Goal: Information Seeking & Learning: Learn about a topic

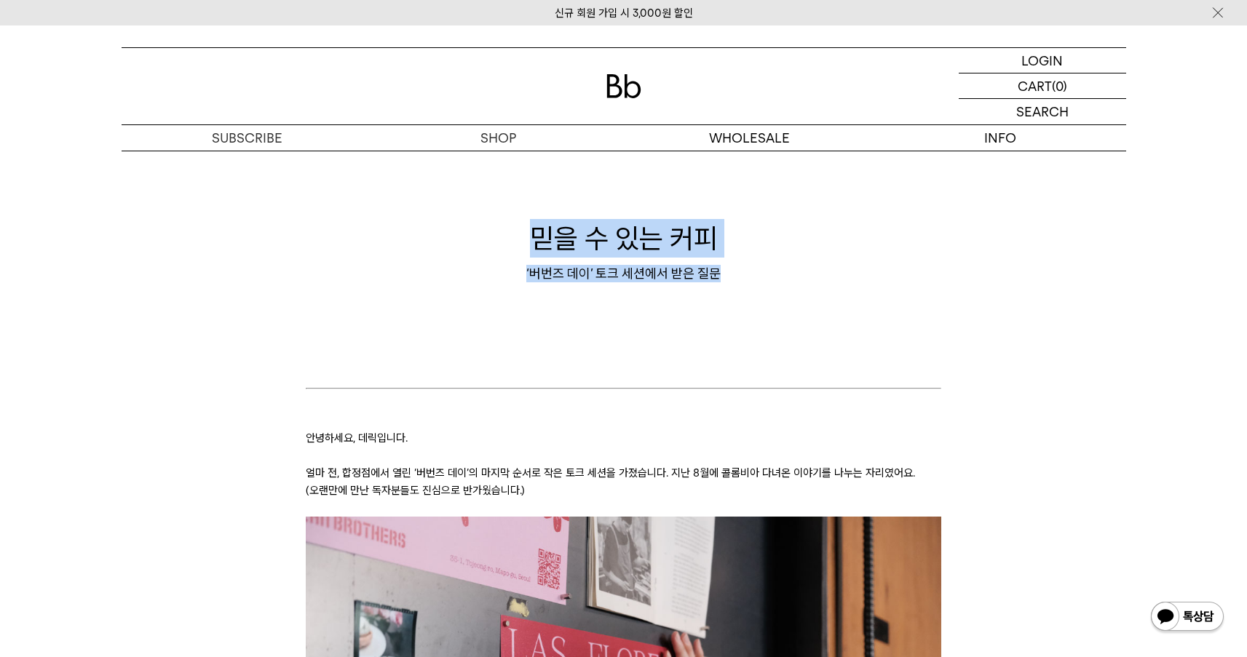
drag, startPoint x: 573, startPoint y: 245, endPoint x: 718, endPoint y: 275, distance: 148.6
click at [718, 275] on div "믿을 수 있는 커피 ‘버번즈 데이’ 토크 세션에서 받은 질문" at bounding box center [624, 250] width 1004 height 63
drag, startPoint x: 718, startPoint y: 275, endPoint x: 605, endPoint y: 259, distance: 114.7
click at [709, 274] on div "‘버번즈 데이’ 토크 세션에서 받은 질문" at bounding box center [624, 273] width 1004 height 17
drag, startPoint x: 537, startPoint y: 242, endPoint x: 738, endPoint y: 288, distance: 205.9
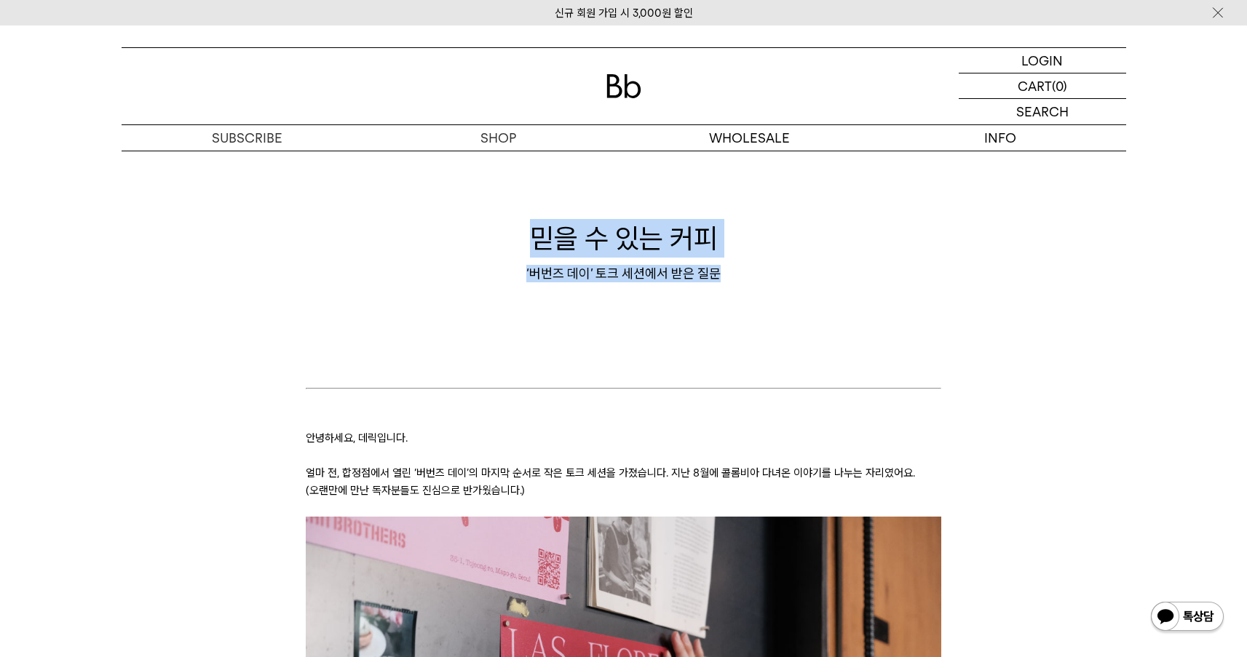
click at [737, 285] on div "믿을 수 있는 커피 ‘버번즈 데이’ 토크 세션에서 받은 질문" at bounding box center [624, 251] width 1004 height 146
click at [738, 288] on div "믿을 수 있는 커피 ‘버번즈 데이’ 토크 세션에서 받은 질문" at bounding box center [624, 251] width 1004 height 146
drag, startPoint x: 738, startPoint y: 288, endPoint x: 457, endPoint y: 213, distance: 290.8
click at [458, 213] on div "믿을 수 있는 커피 ‘버번즈 데이’ 토크 세션에서 받은 질문" at bounding box center [624, 251] width 1004 height 146
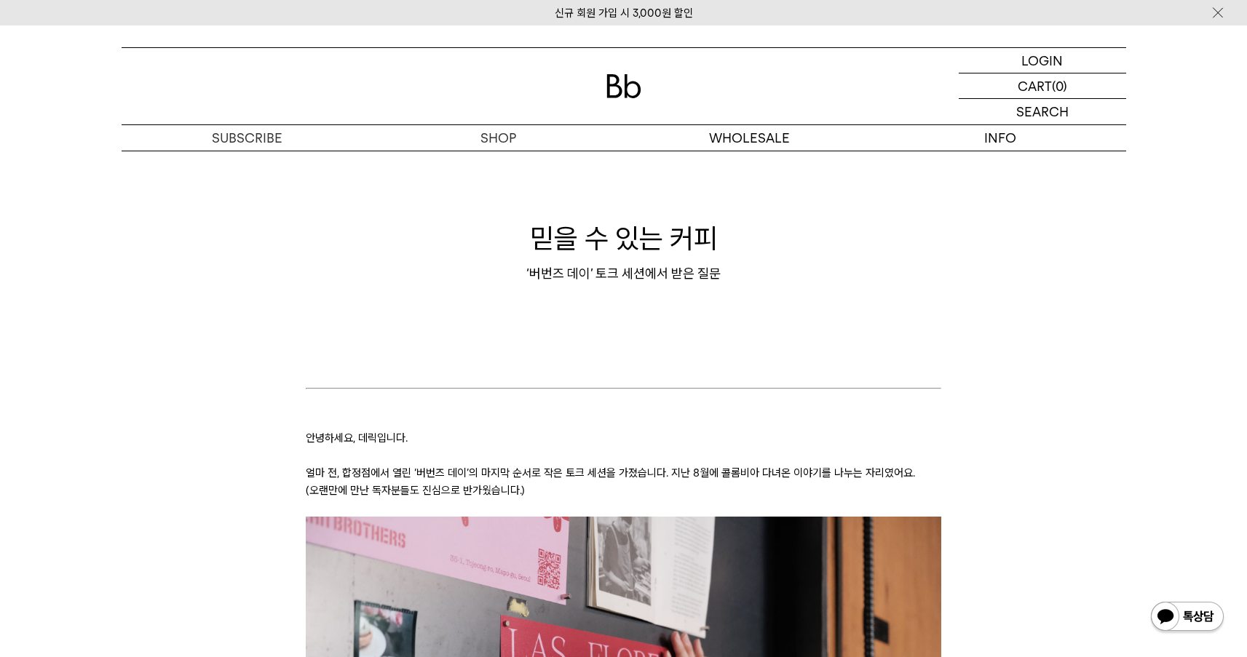
drag, startPoint x: 287, startPoint y: 443, endPoint x: 293, endPoint y: 439, distance: 7.9
drag, startPoint x: 314, startPoint y: 435, endPoint x: 360, endPoint y: 461, distance: 52.8
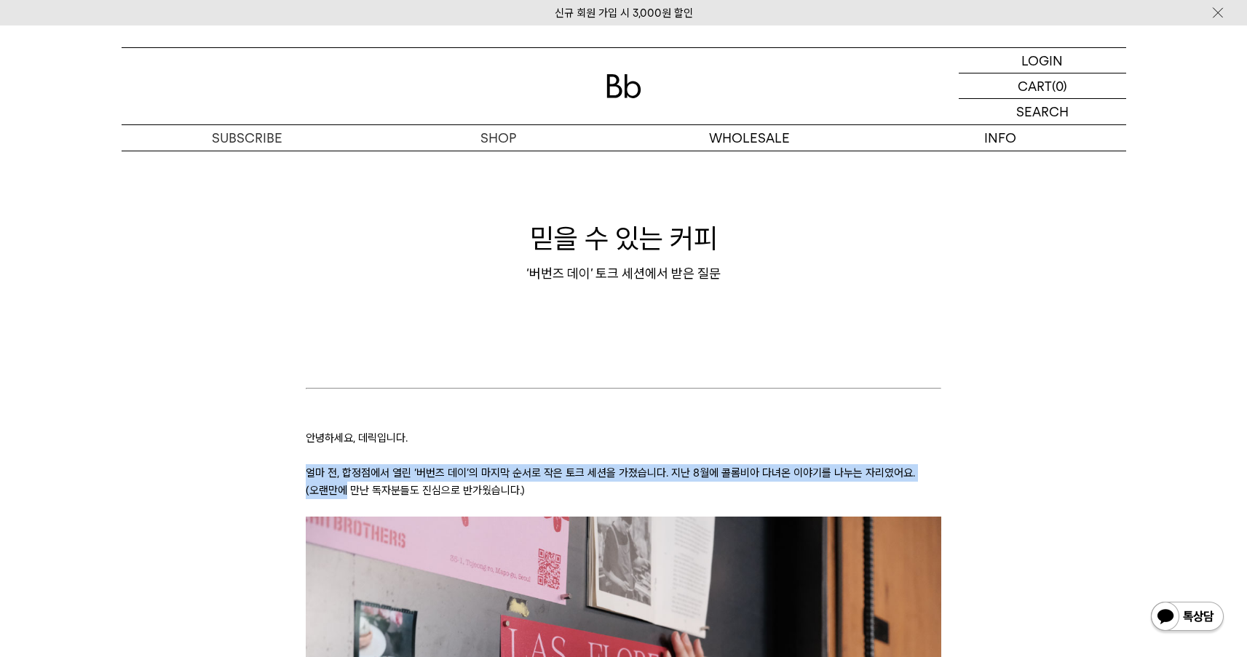
drag, startPoint x: 316, startPoint y: 474, endPoint x: 276, endPoint y: 472, distance: 40.1
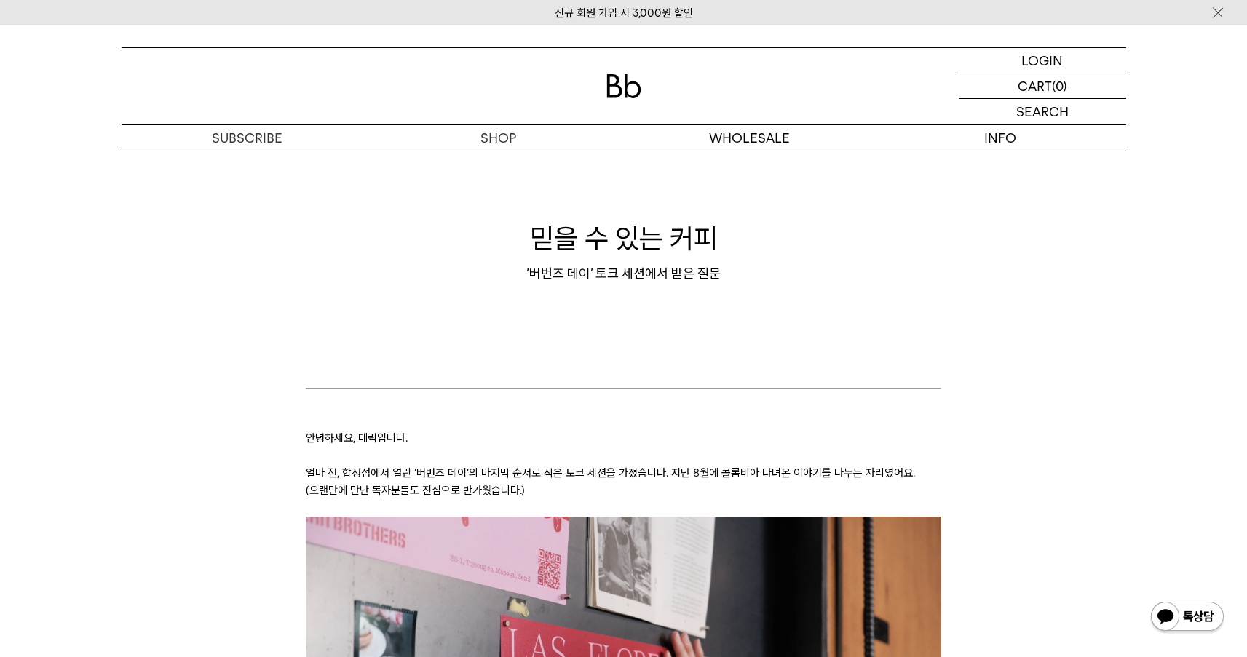
drag, startPoint x: 303, startPoint y: 469, endPoint x: 332, endPoint y: 469, distance: 29.1
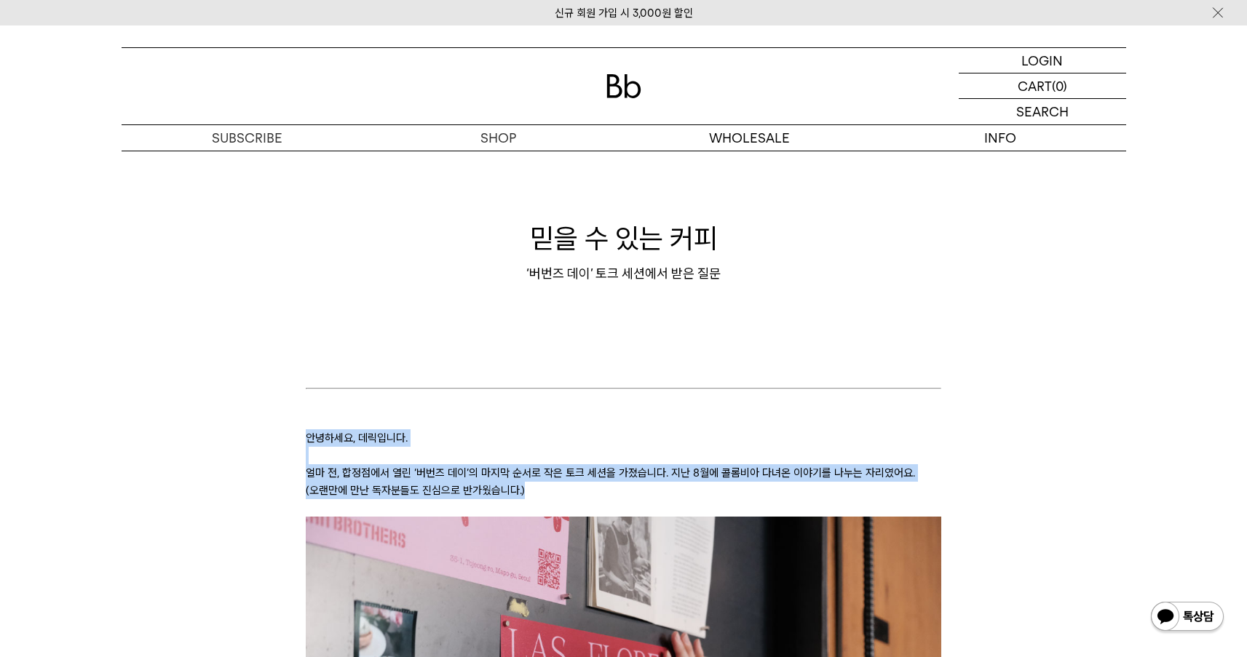
drag, startPoint x: 300, startPoint y: 440, endPoint x: 828, endPoint y: 491, distance: 530.1
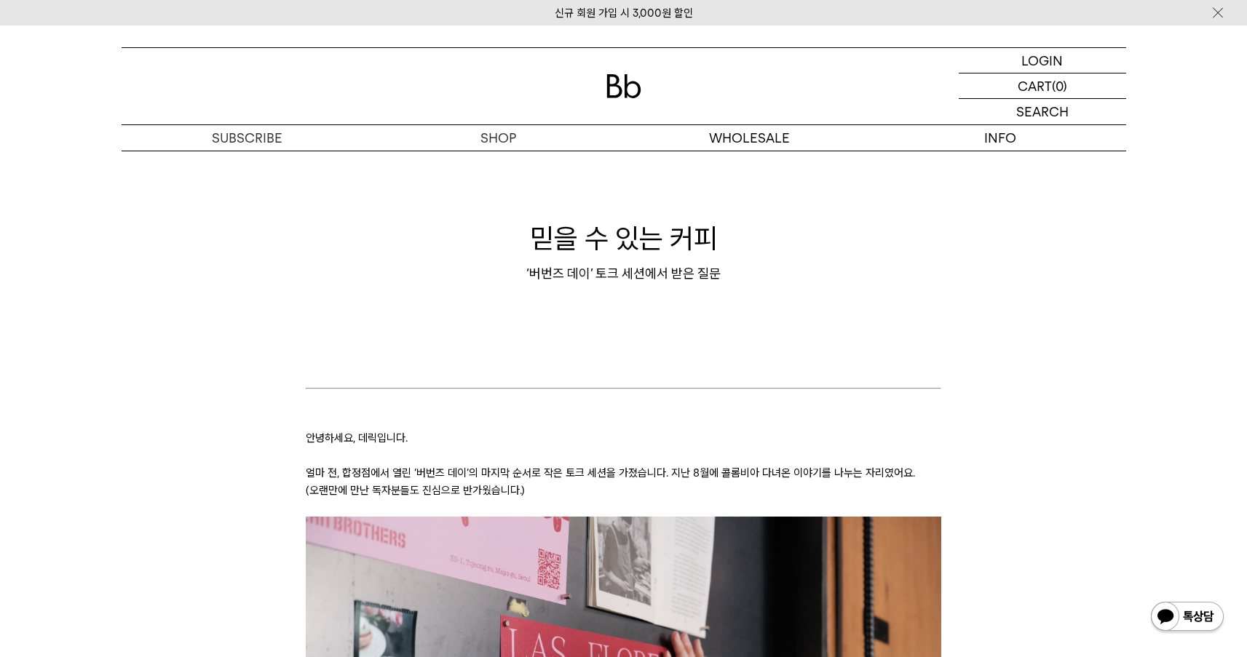
drag, startPoint x: 590, startPoint y: 466, endPoint x: 400, endPoint y: 487, distance: 190.4
click at [576, 470] on p "얼마 전, 합정점에서 열린 ‘버번즈 데이’의 마지막 순서로 작은 토크 세션을 가졌습니다. 지난 8월에 콜롬비아 다녀온 이야기를 나누는 자리였어…" at bounding box center [623, 481] width 635 height 35
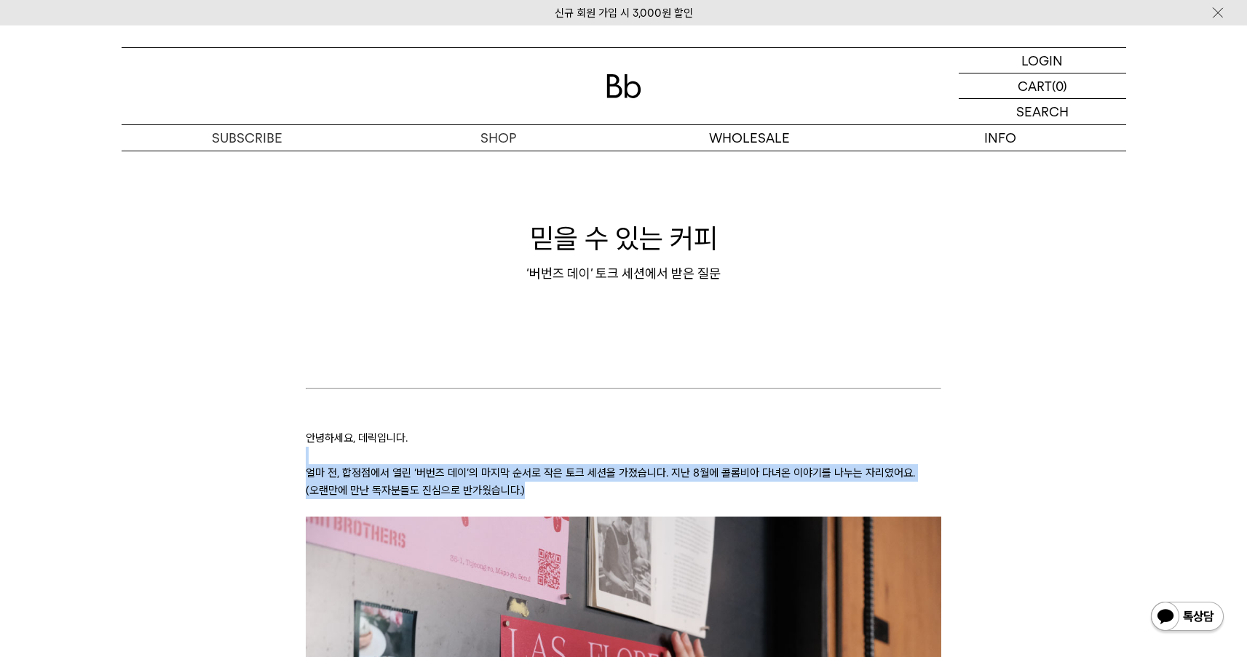
drag, startPoint x: 309, startPoint y: 474, endPoint x: 734, endPoint y: 491, distance: 425.4
click at [750, 490] on p "얼마 전, 합정점에서 열린 ‘버번즈 데이’의 마지막 순서로 작은 토크 세션을 가졌습니다. 지난 8월에 콜롬비아 다녀온 이야기를 나누는 자리였어…" at bounding box center [623, 481] width 635 height 35
click at [734, 491] on p "얼마 전, 합정점에서 열린 ‘버번즈 데이’의 마지막 순서로 작은 토크 세션을 가졌습니다. 지난 8월에 콜롬비아 다녀온 이야기를 나누는 자리였어…" at bounding box center [623, 481] width 635 height 35
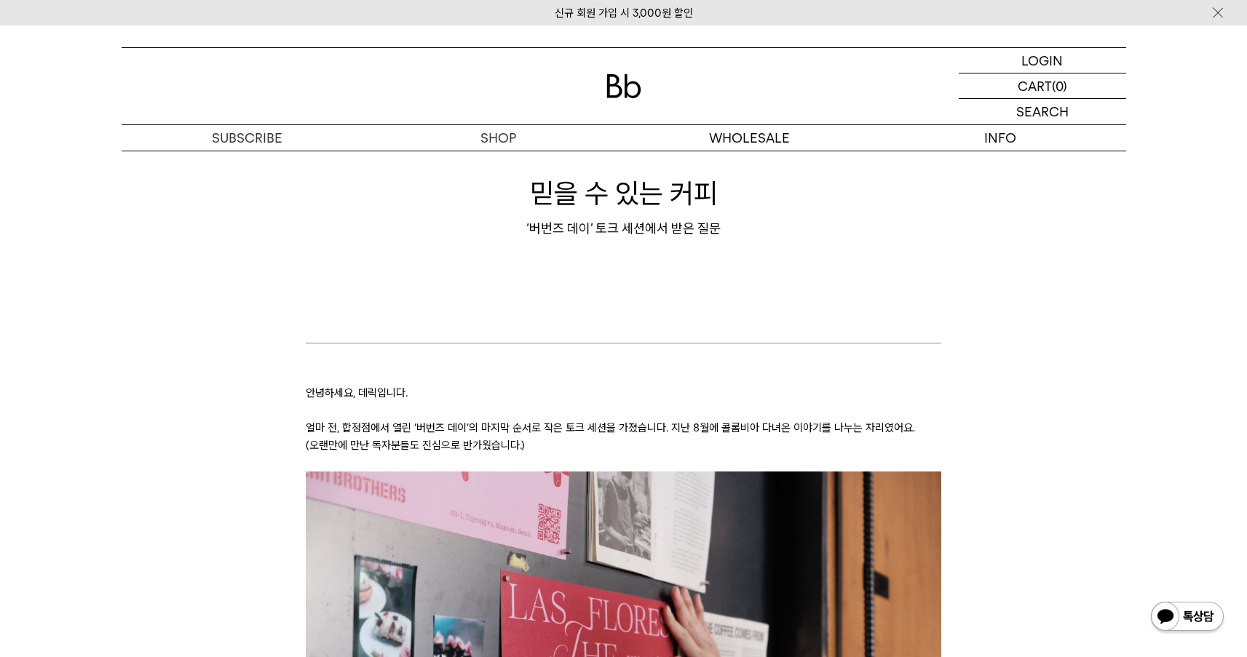
scroll to position [47, 0]
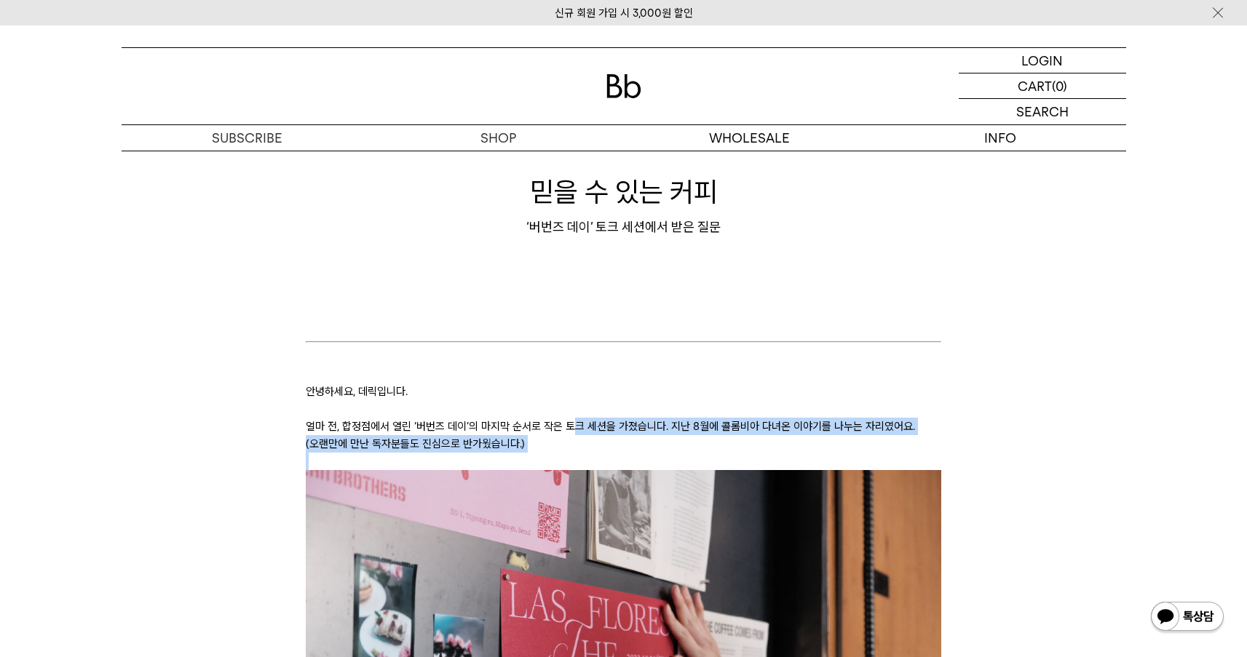
drag, startPoint x: 576, startPoint y: 421, endPoint x: 1034, endPoint y: 461, distance: 459.7
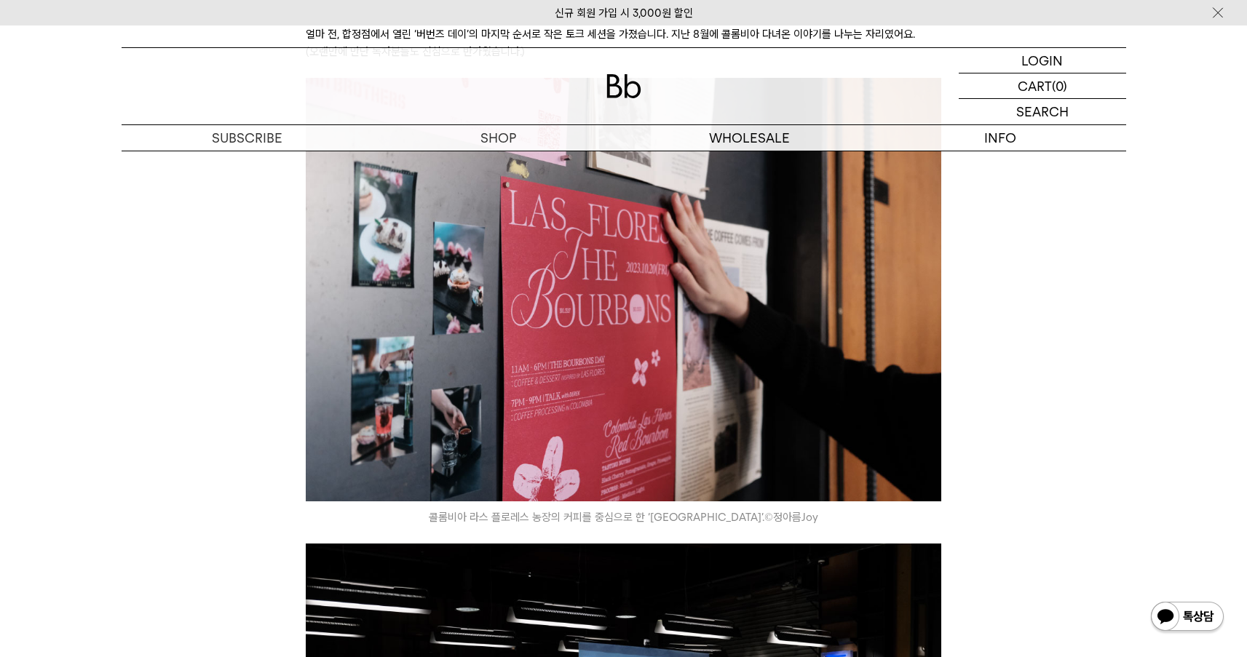
scroll to position [616, 0]
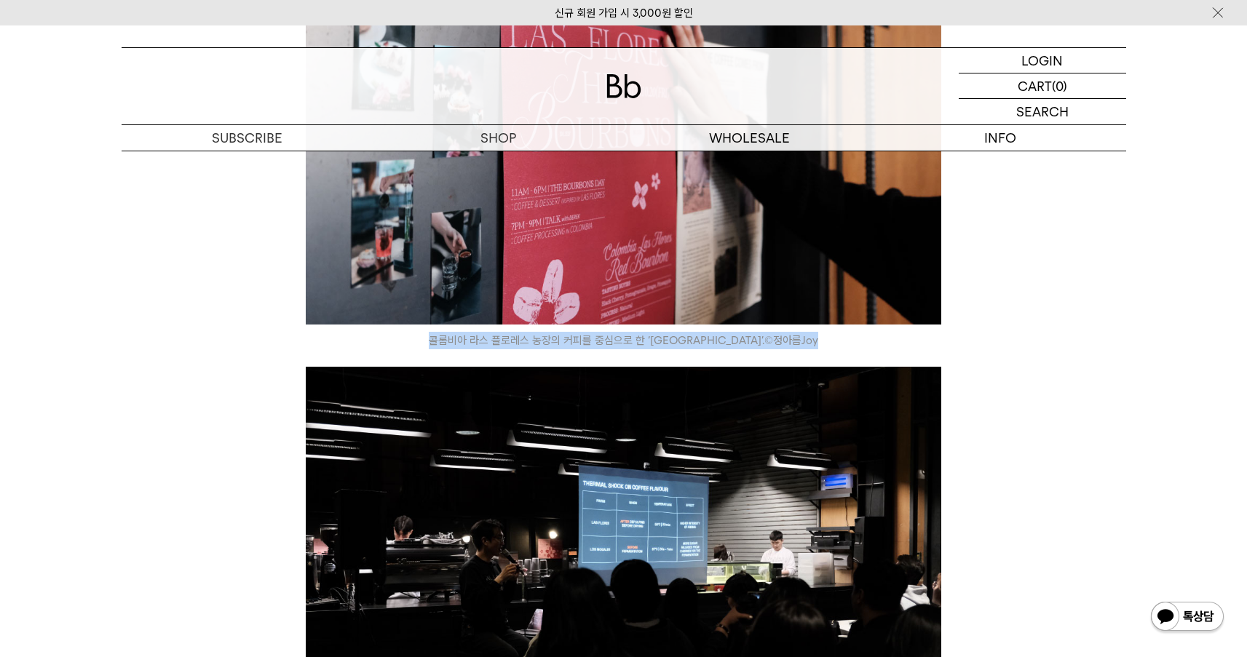
drag, startPoint x: 515, startPoint y: 336, endPoint x: 766, endPoint y: 346, distance: 252.1
click at [885, 346] on icon "콜롬비아 라스 플로레스 농장의 커피를 중심으로 한 ‘버번즈 데이’. © 정아름Joy" at bounding box center [623, 340] width 635 height 17
click at [766, 346] on icon "콜롬비아 라스 플로레스 농장의 커피를 중심으로 한 ‘버번즈 데이’. © 정아름Joy" at bounding box center [623, 340] width 635 height 17
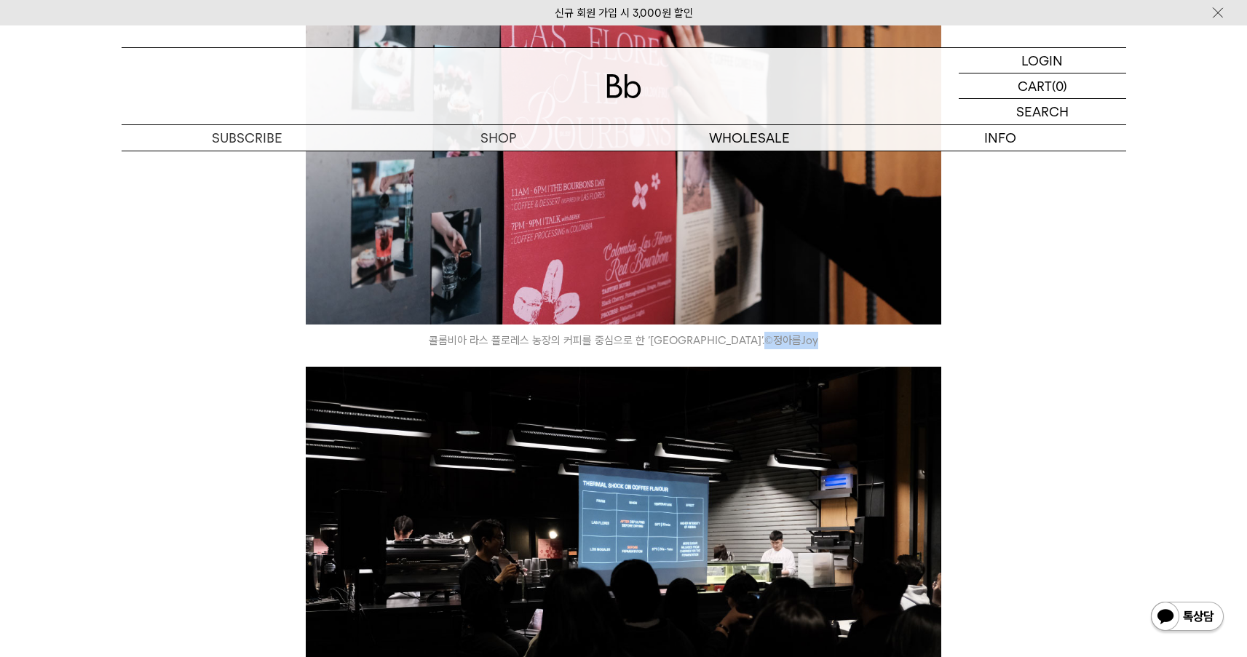
drag, startPoint x: 734, startPoint y: 344, endPoint x: 873, endPoint y: 353, distance: 139.3
drag, startPoint x: 873, startPoint y: 353, endPoint x: 641, endPoint y: 364, distance: 233.2
click at [872, 354] on icon at bounding box center [623, 357] width 635 height 17
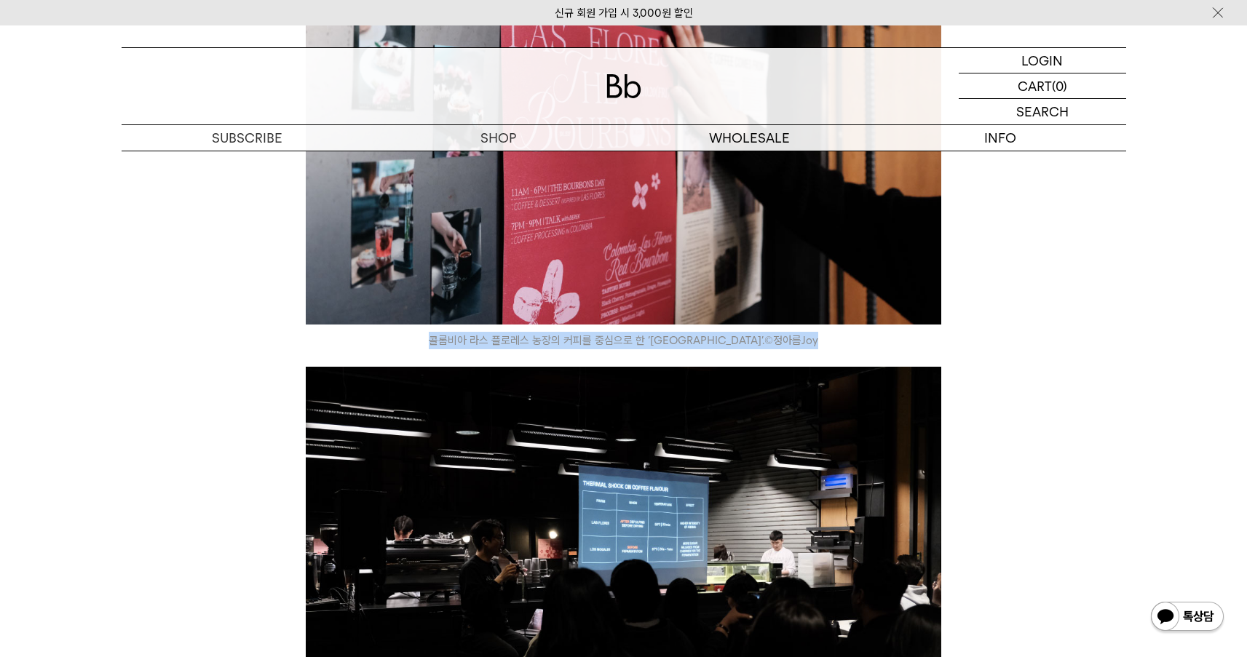
drag, startPoint x: 524, startPoint y: 336, endPoint x: 854, endPoint y: 365, distance: 331.0
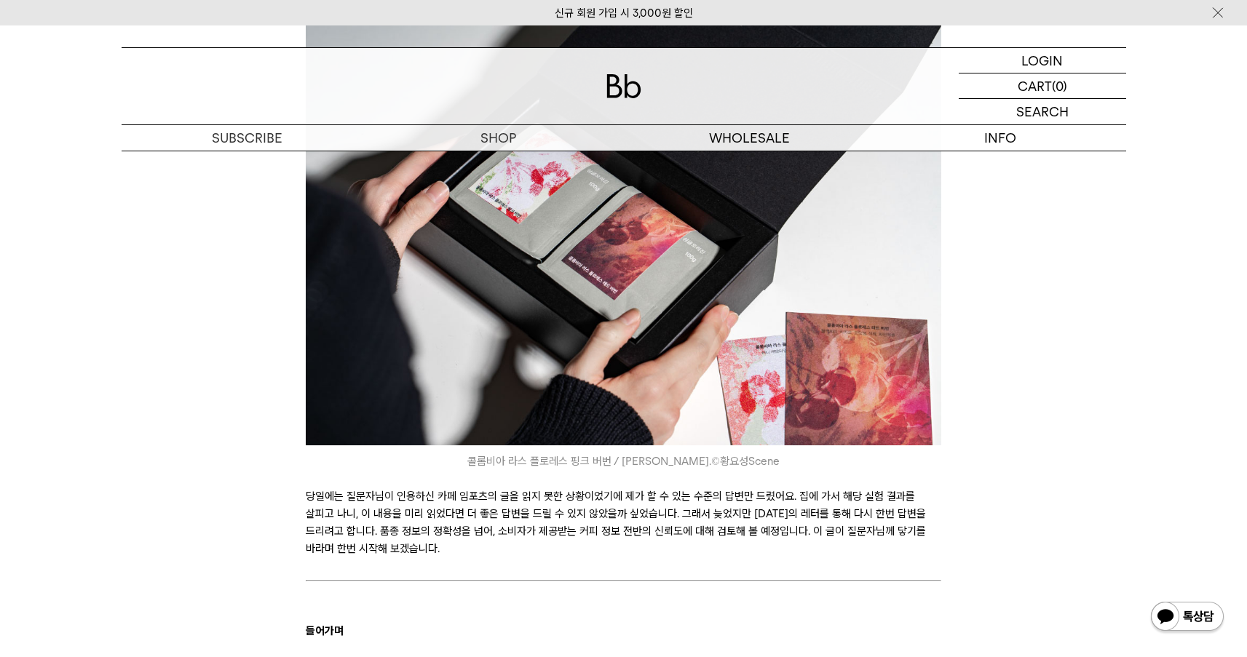
scroll to position [1628, 0]
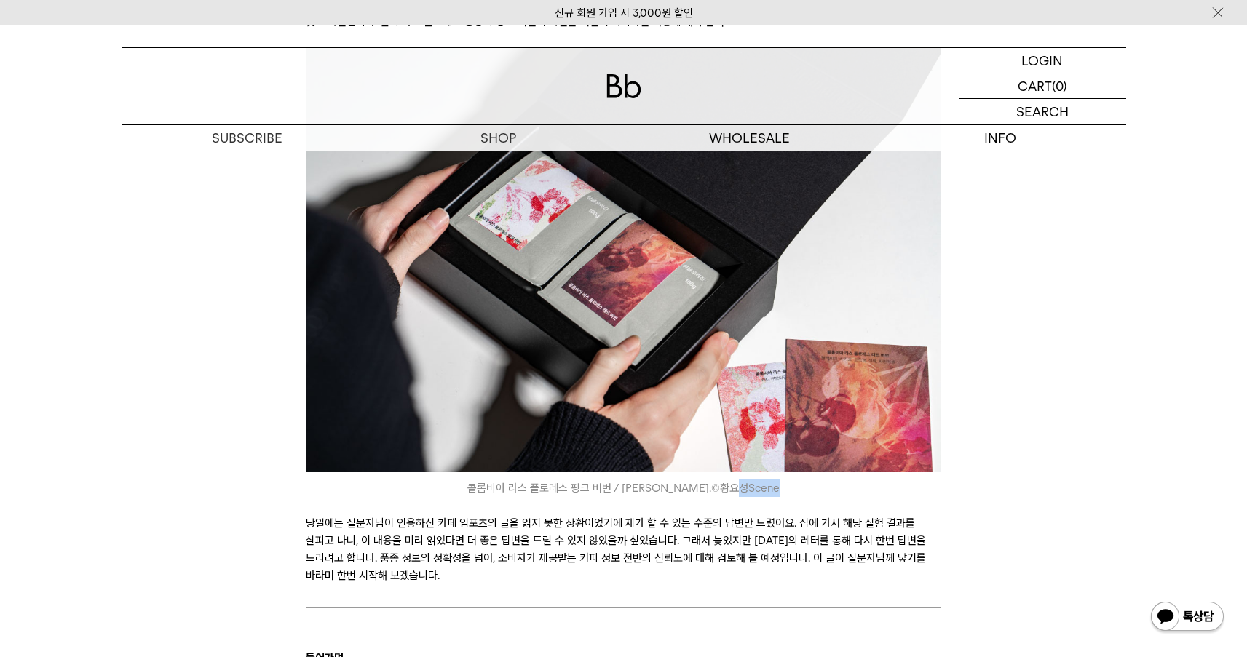
drag, startPoint x: 723, startPoint y: 488, endPoint x: 825, endPoint y: 486, distance: 102.7
click at [825, 486] on icon "콜롬비아 라스 플로레스 핑크 버번 / 레드 버번 세트. © 황요성Scene" at bounding box center [623, 488] width 635 height 17
click at [597, 506] on icon at bounding box center [623, 505] width 635 height 17
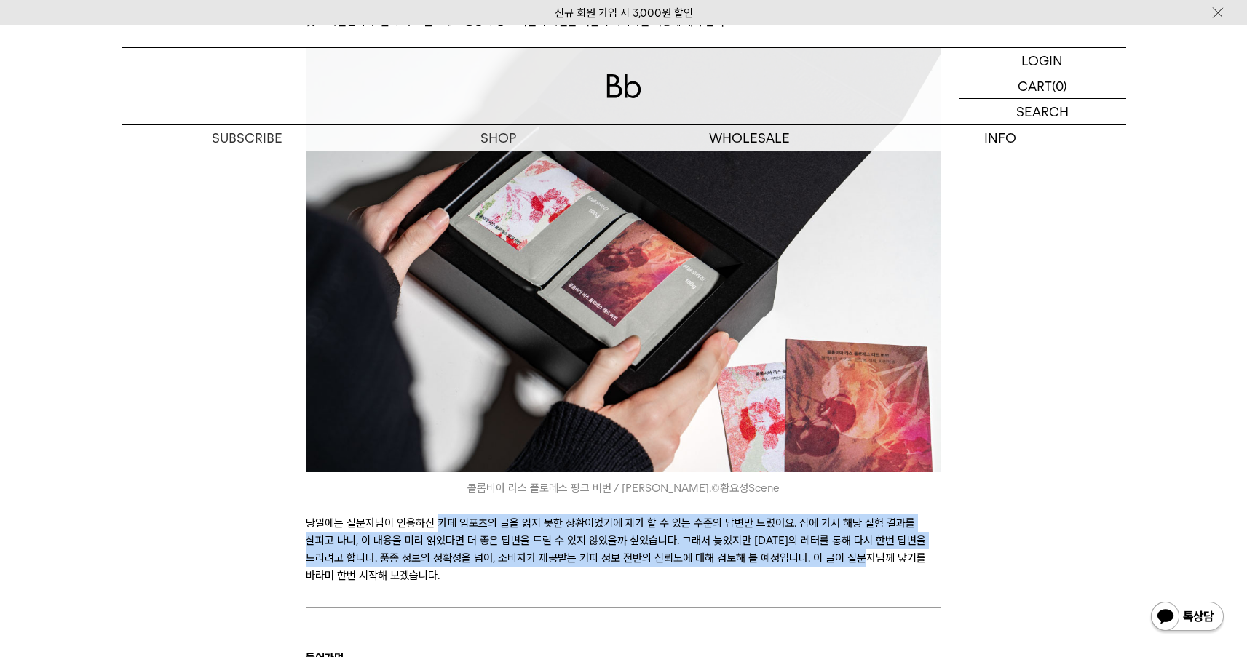
drag, startPoint x: 440, startPoint y: 521, endPoint x: 848, endPoint y: 553, distance: 409.6
click at [848, 555] on p "당일에는 질문자님이 인용하신 카페 임포츠의 글을 읽지 못한 상황이었기에 제가 할 수 있는 수준의 답변만 드렸어요. 집에 가서 해당 실험 결과를…" at bounding box center [623, 550] width 635 height 70
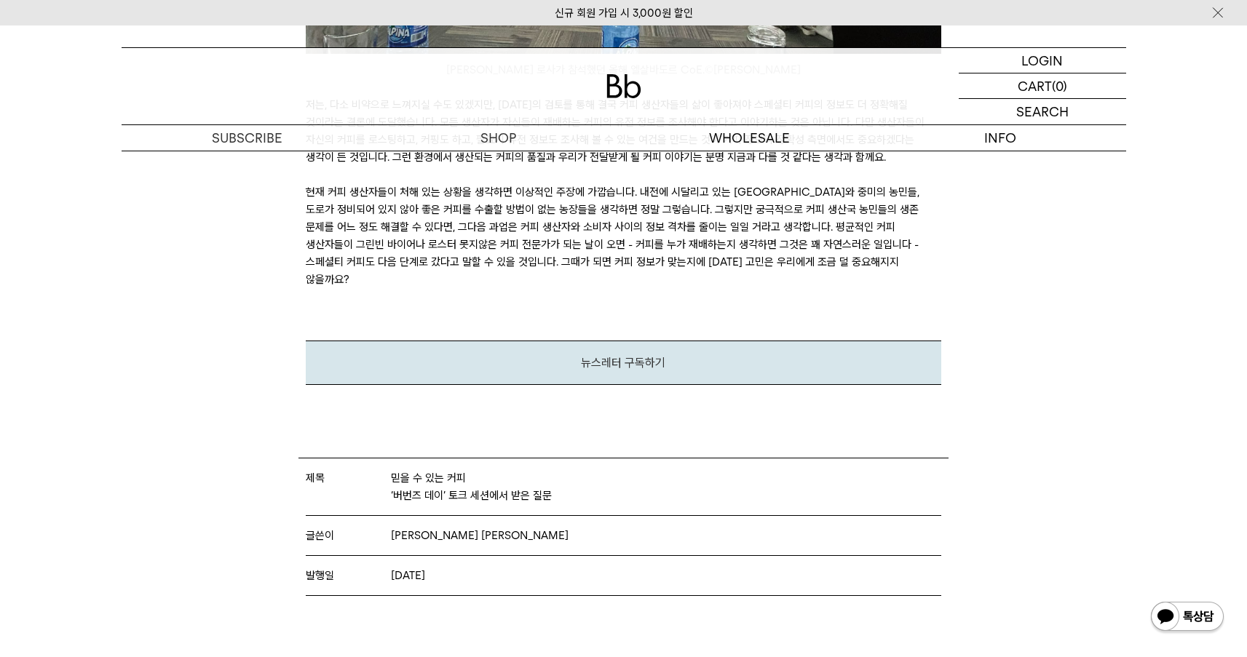
scroll to position [6377, 0]
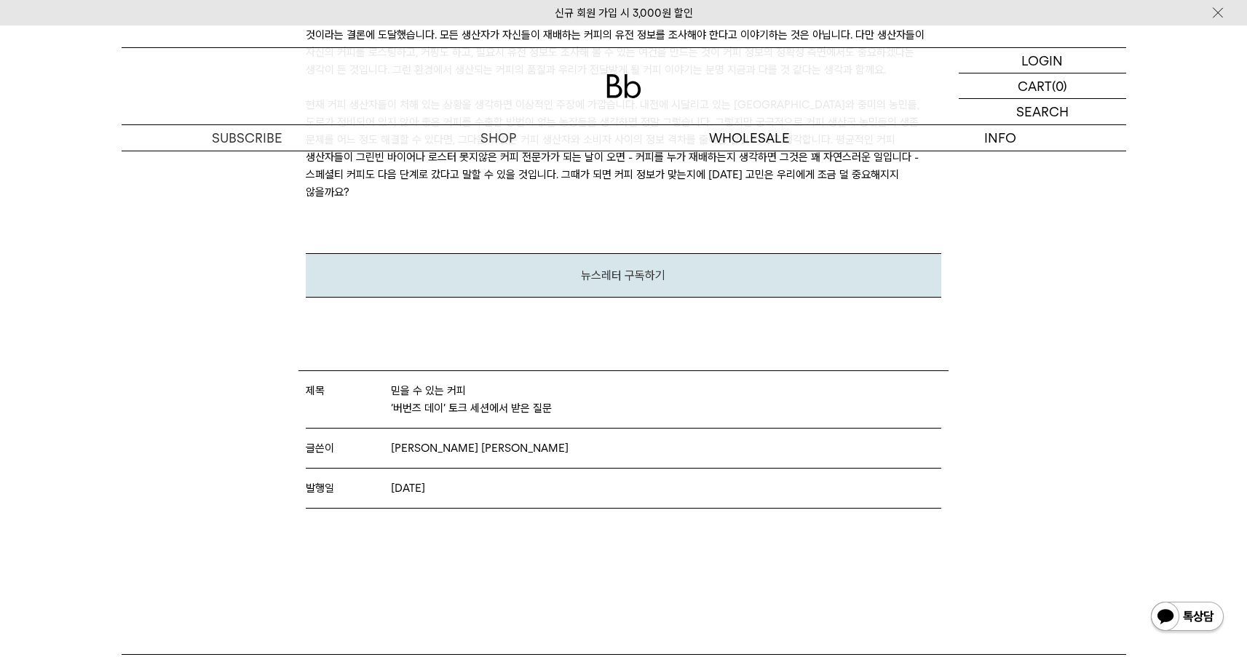
click at [691, 253] on div "뉴스레터 구독하기" at bounding box center [623, 275] width 635 height 44
click at [627, 269] on link "뉴스레터 구독하기" at bounding box center [623, 276] width 84 height 14
